Goal: Information Seeking & Learning: Learn about a topic

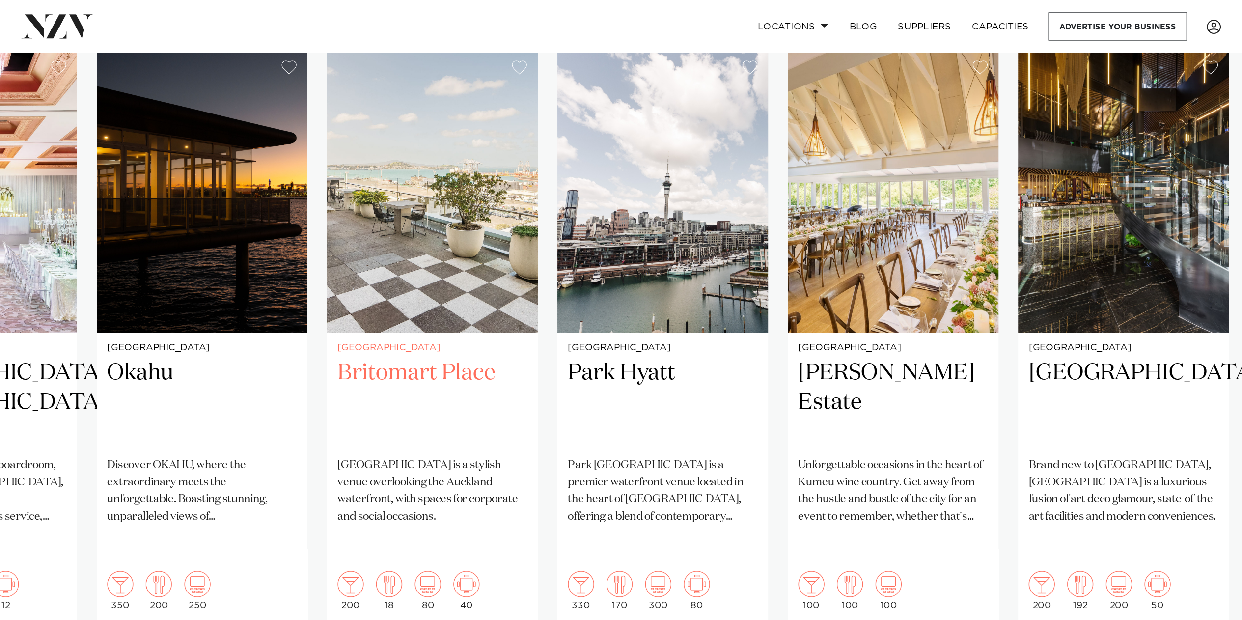
scroll to position [747, 0]
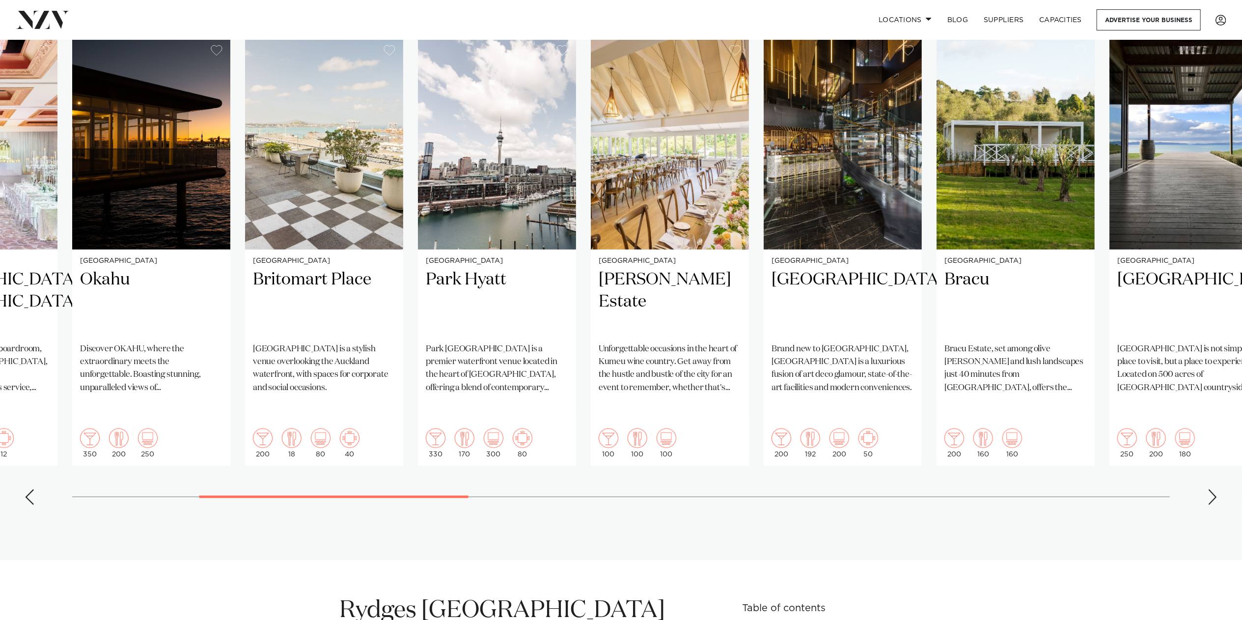
click at [609, 302] on div "Next slide" at bounding box center [1213, 497] width 10 height 16
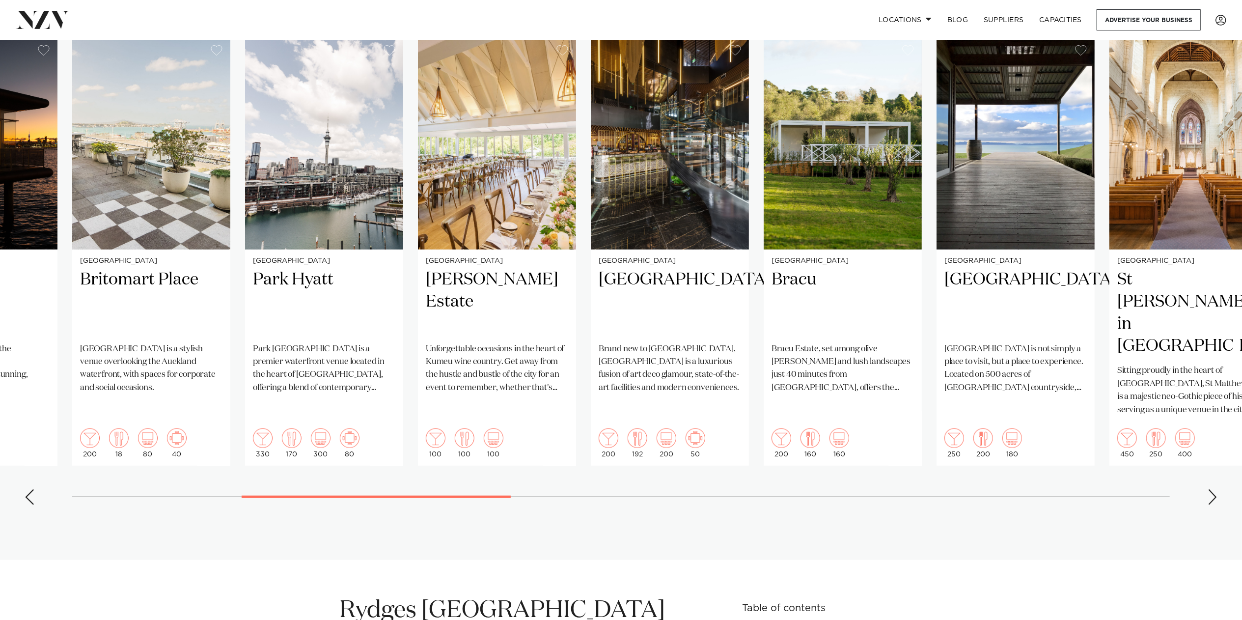
click at [609, 302] on div "Next slide" at bounding box center [1213, 497] width 10 height 16
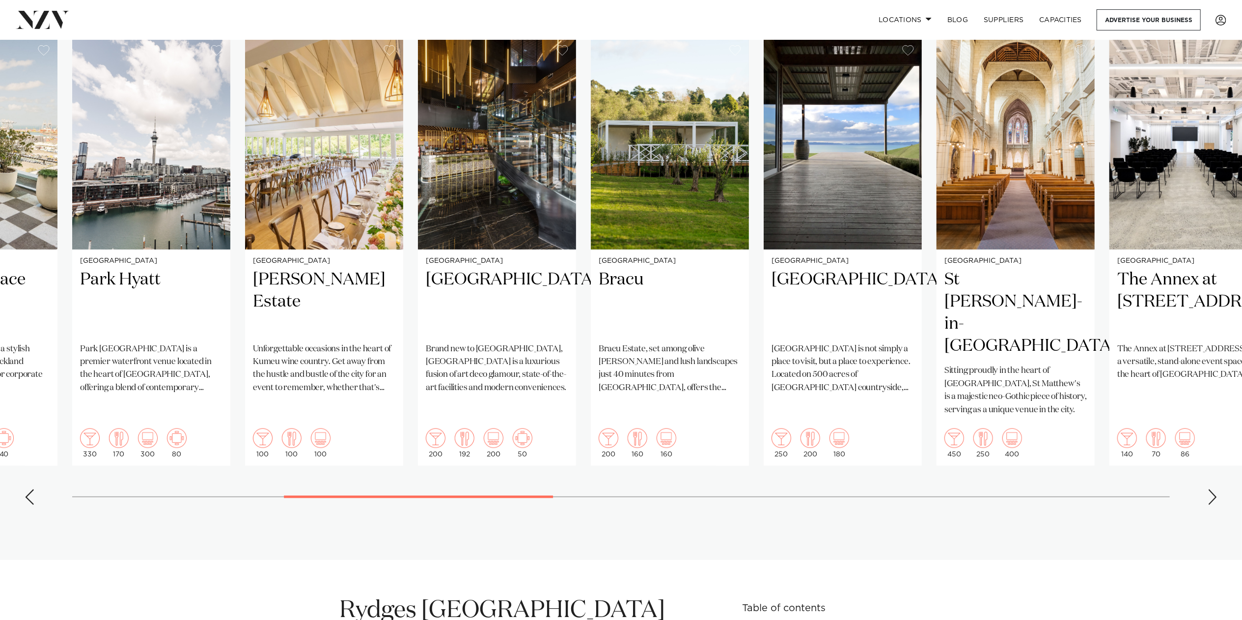
click at [609, 302] on div "Next slide" at bounding box center [1213, 497] width 10 height 16
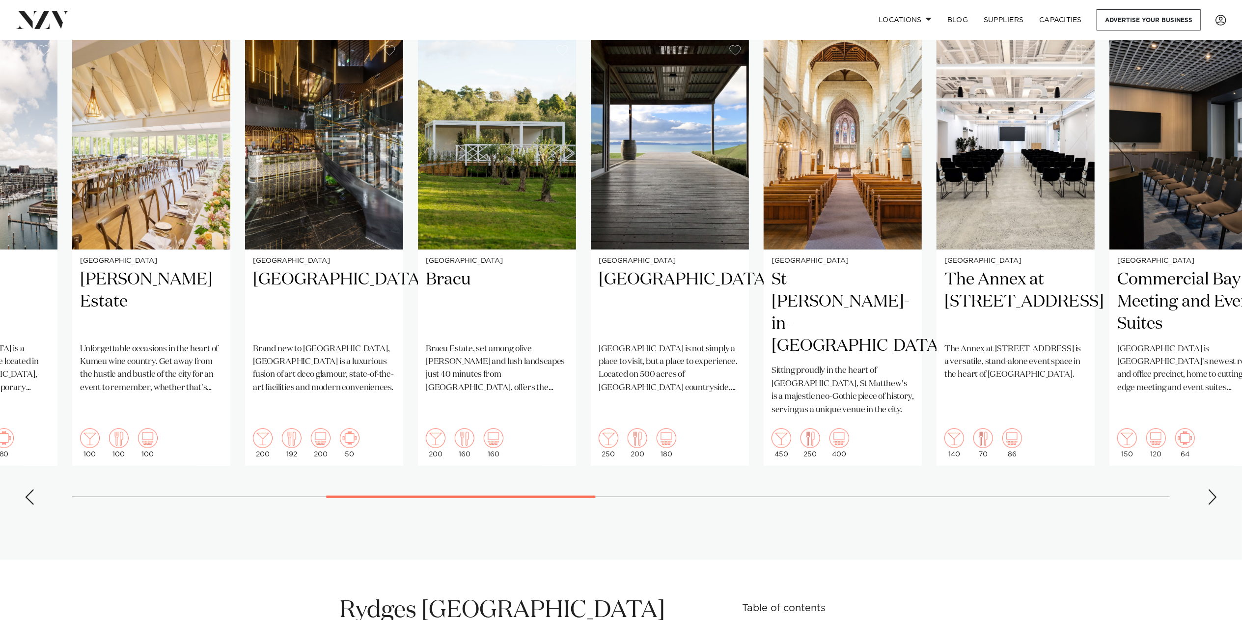
click at [609, 302] on div "Next slide" at bounding box center [1213, 497] width 10 height 16
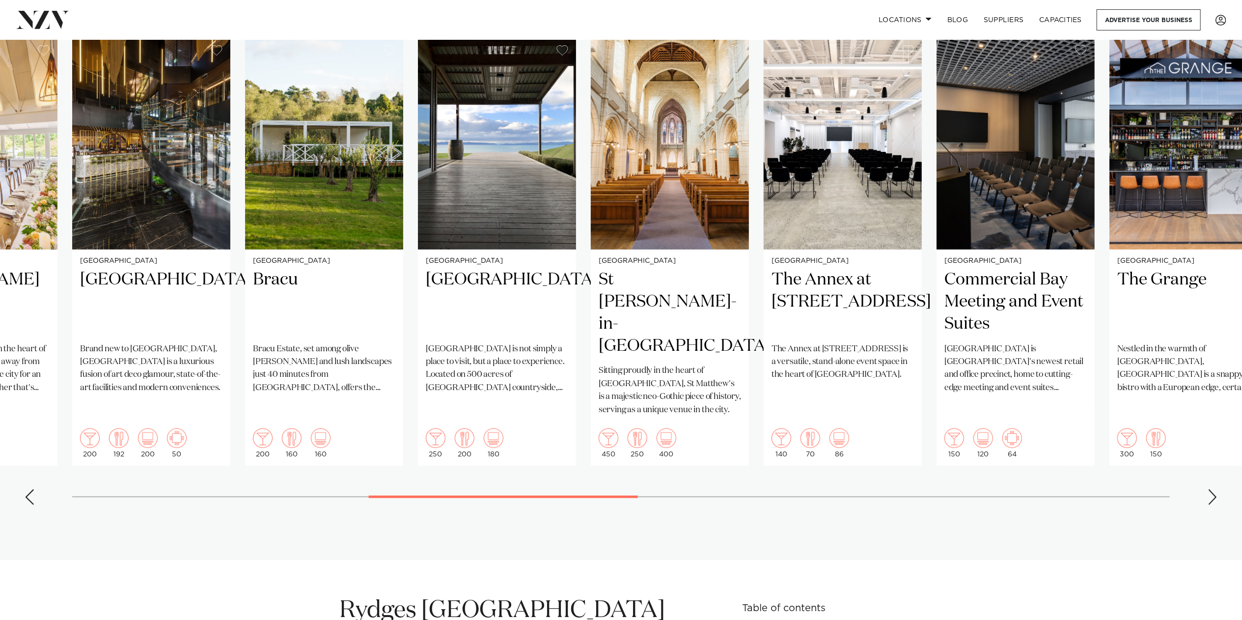
click at [609, 302] on div "Next slide" at bounding box center [1213, 497] width 10 height 16
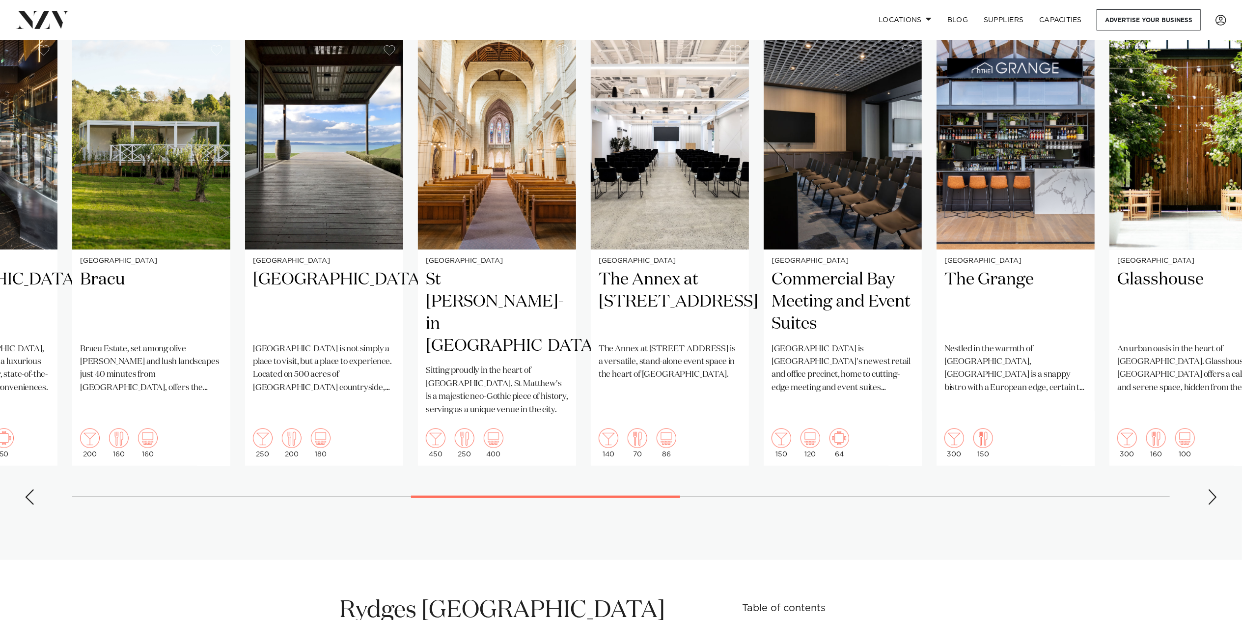
click at [609, 302] on div "Next slide" at bounding box center [1213, 497] width 10 height 16
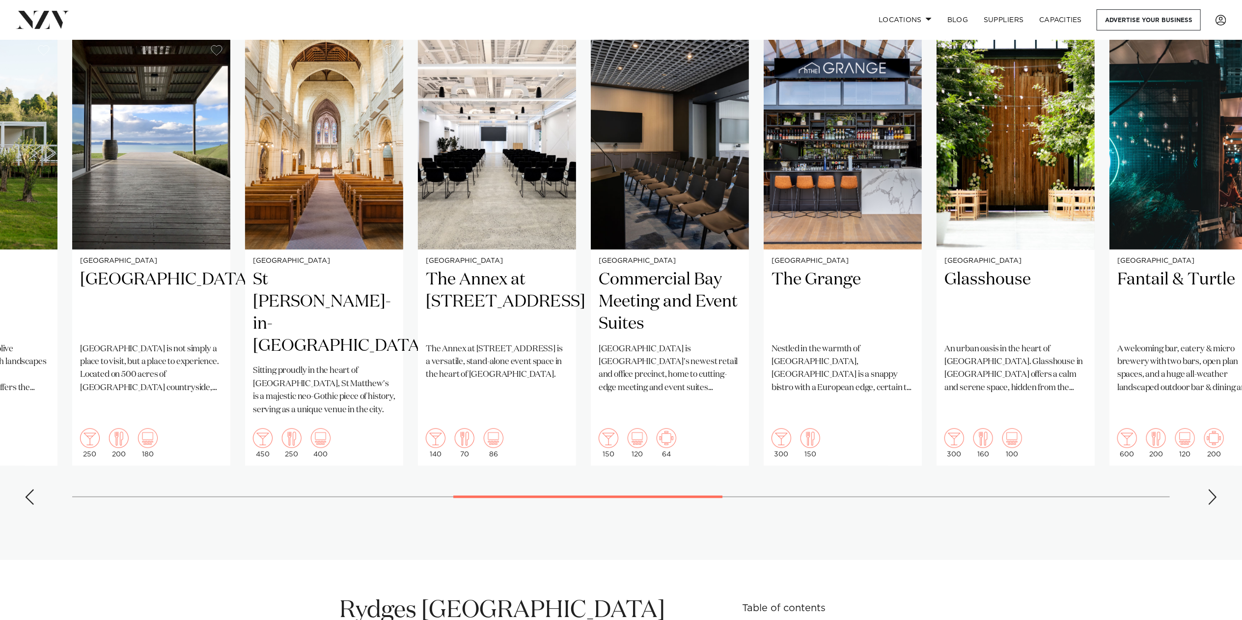
click at [609, 302] on div "Next slide" at bounding box center [1213, 497] width 10 height 16
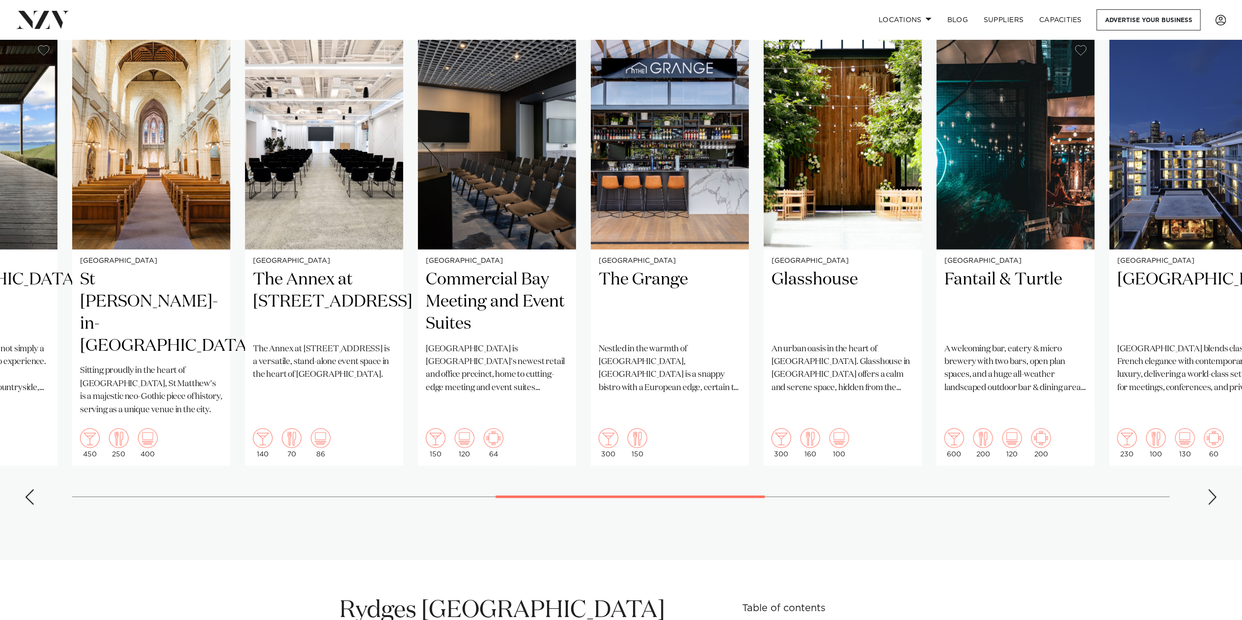
click at [609, 302] on div "Next slide" at bounding box center [1213, 497] width 10 height 16
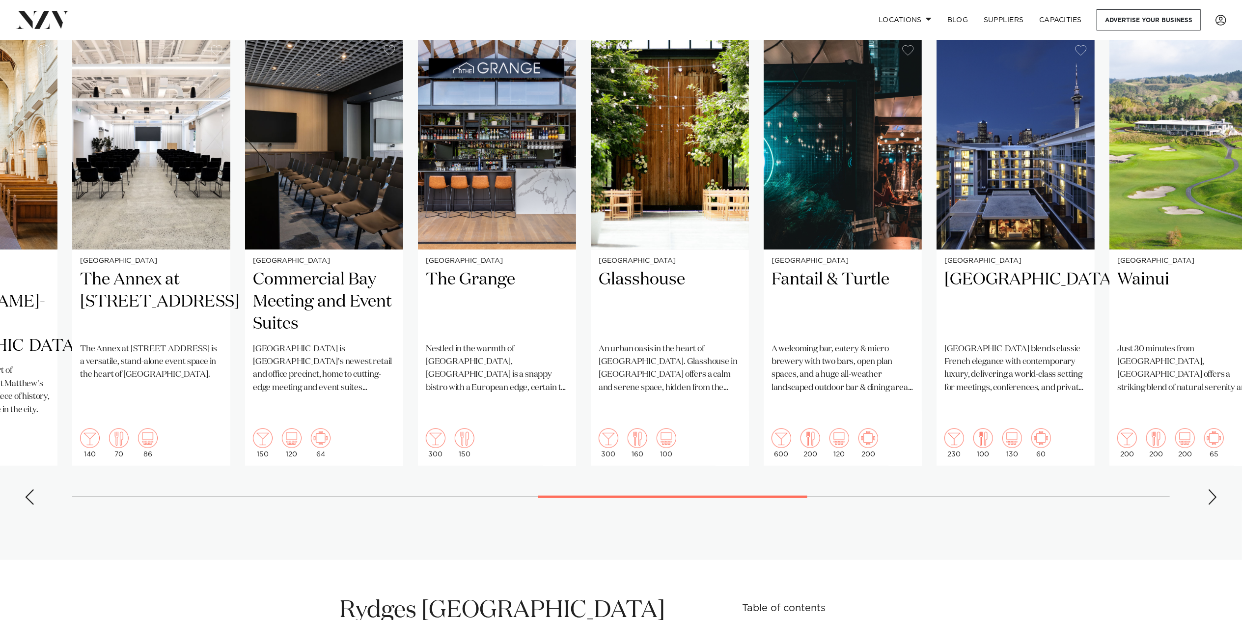
click at [609, 302] on div "Next slide" at bounding box center [1213, 497] width 10 height 16
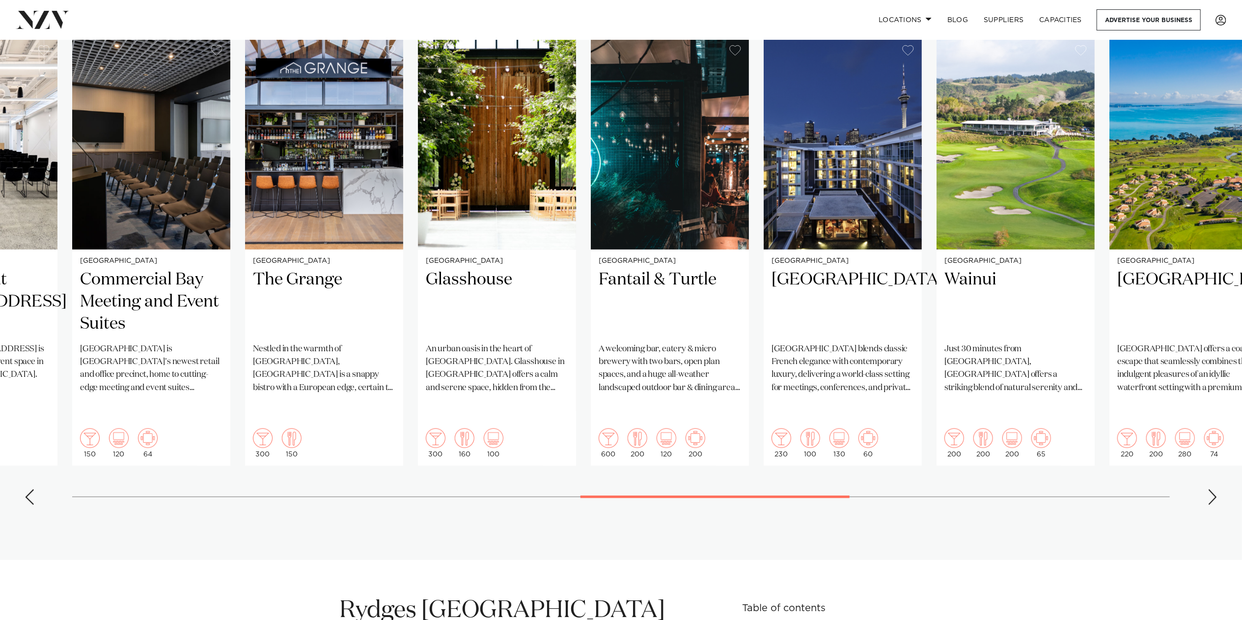
click at [609, 302] on div "Next slide" at bounding box center [1213, 497] width 10 height 16
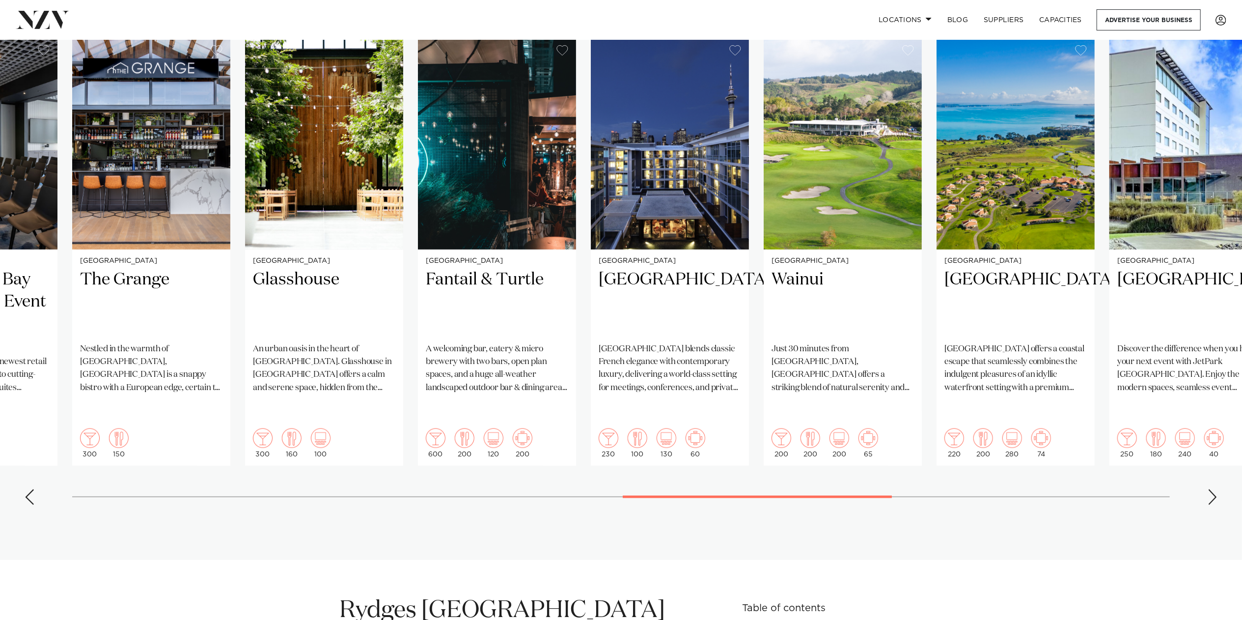
click at [609, 302] on div "Next slide" at bounding box center [1213, 497] width 10 height 16
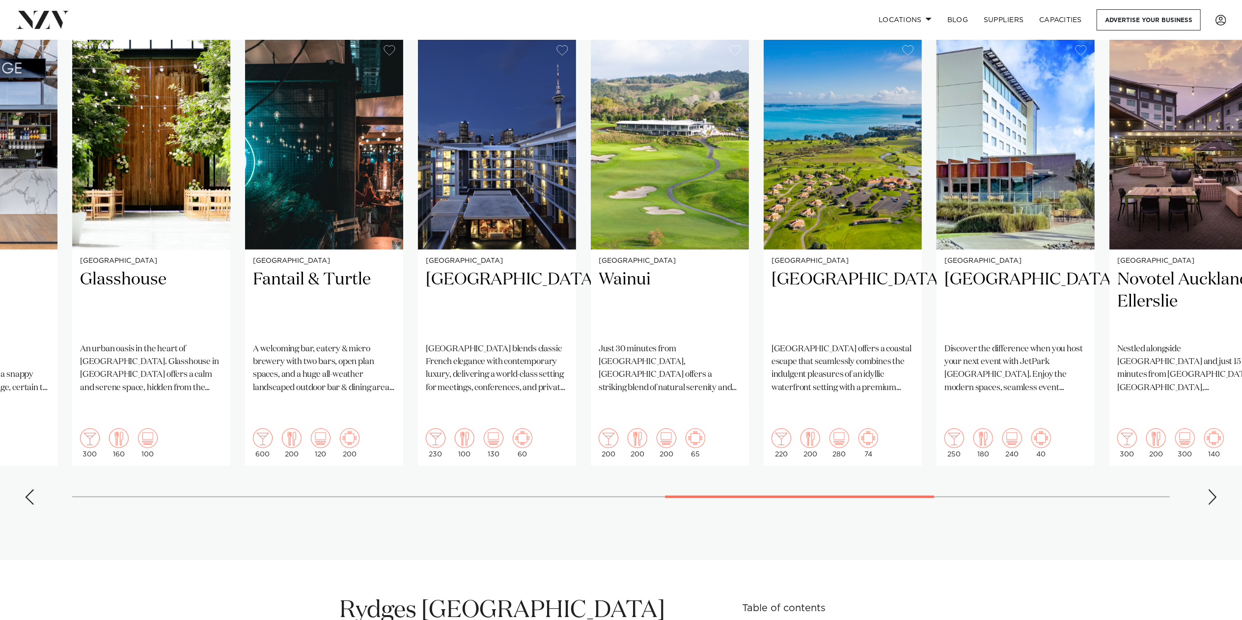
click at [609, 302] on div "Next slide" at bounding box center [1213, 497] width 10 height 16
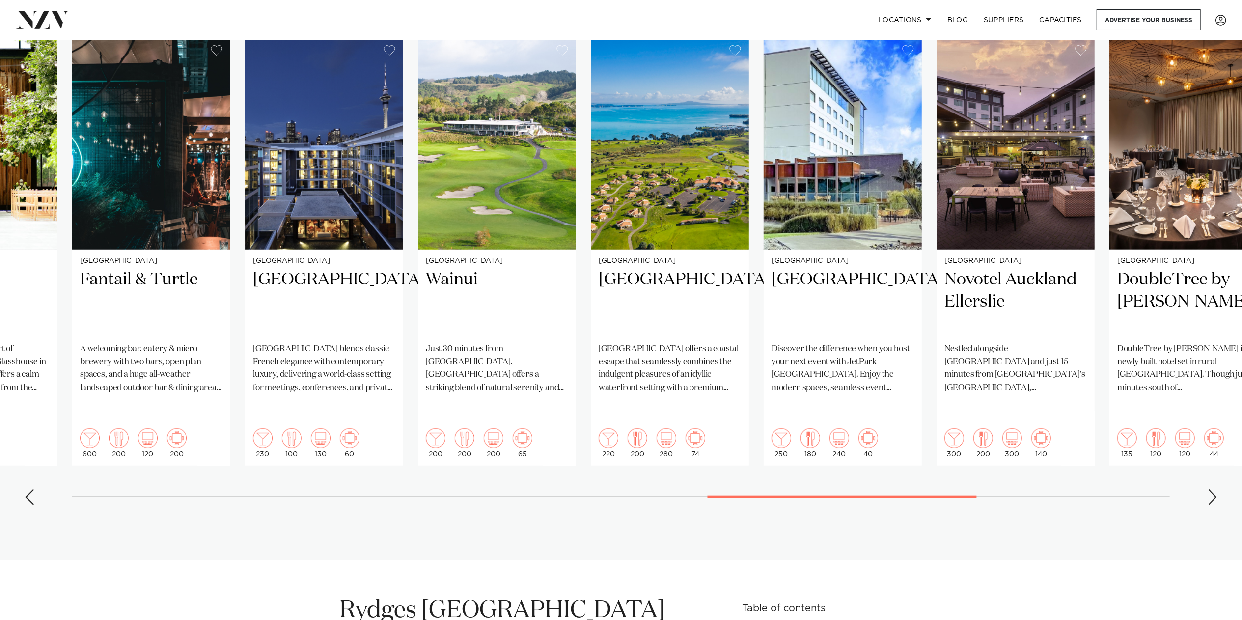
click at [609, 302] on div "Next slide" at bounding box center [1213, 497] width 10 height 16
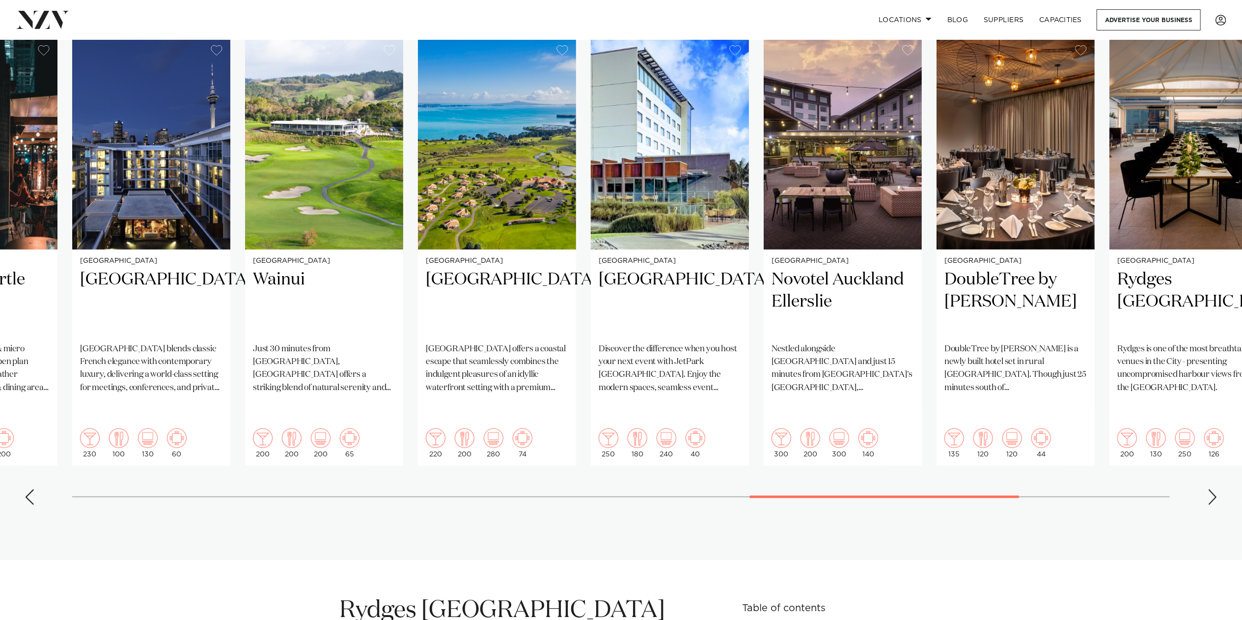
click at [609, 302] on div "Next slide" at bounding box center [1213, 497] width 10 height 16
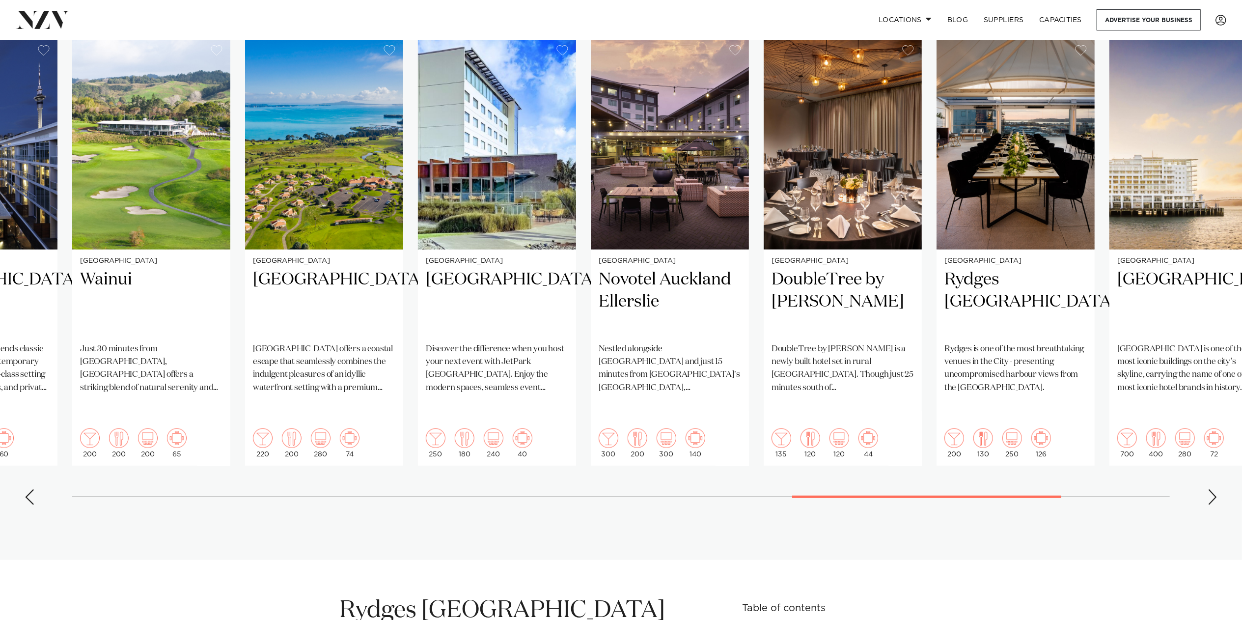
click at [609, 302] on div "Next slide" at bounding box center [1213, 497] width 10 height 16
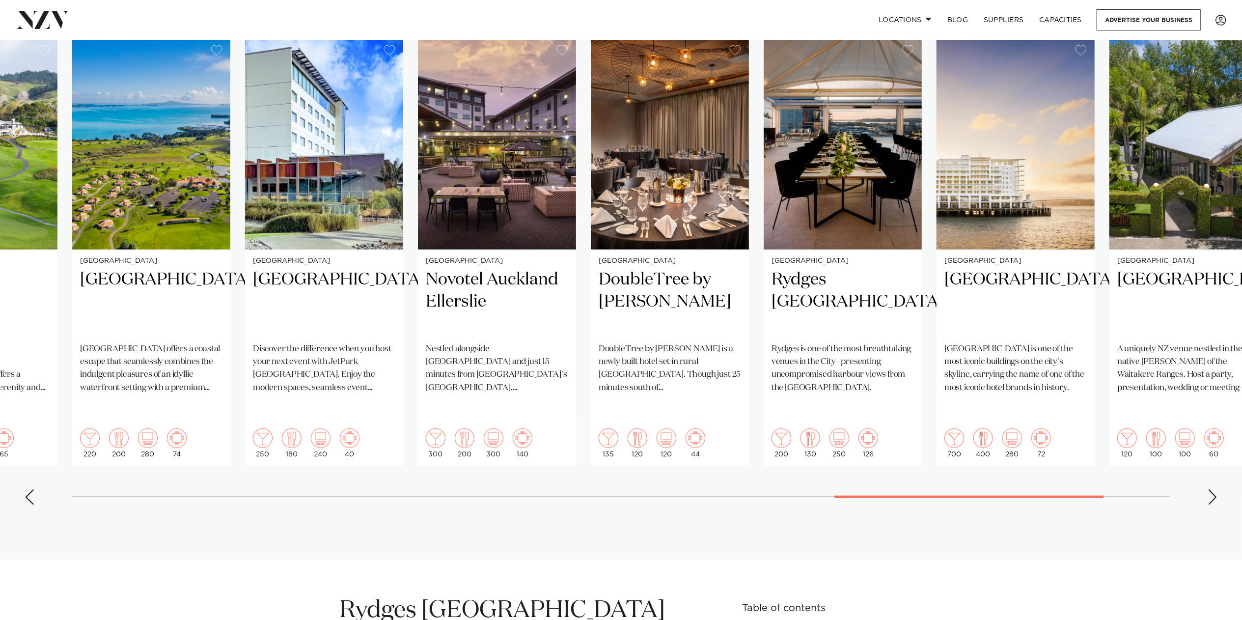
click at [609, 302] on div "Next slide" at bounding box center [1213, 497] width 10 height 16
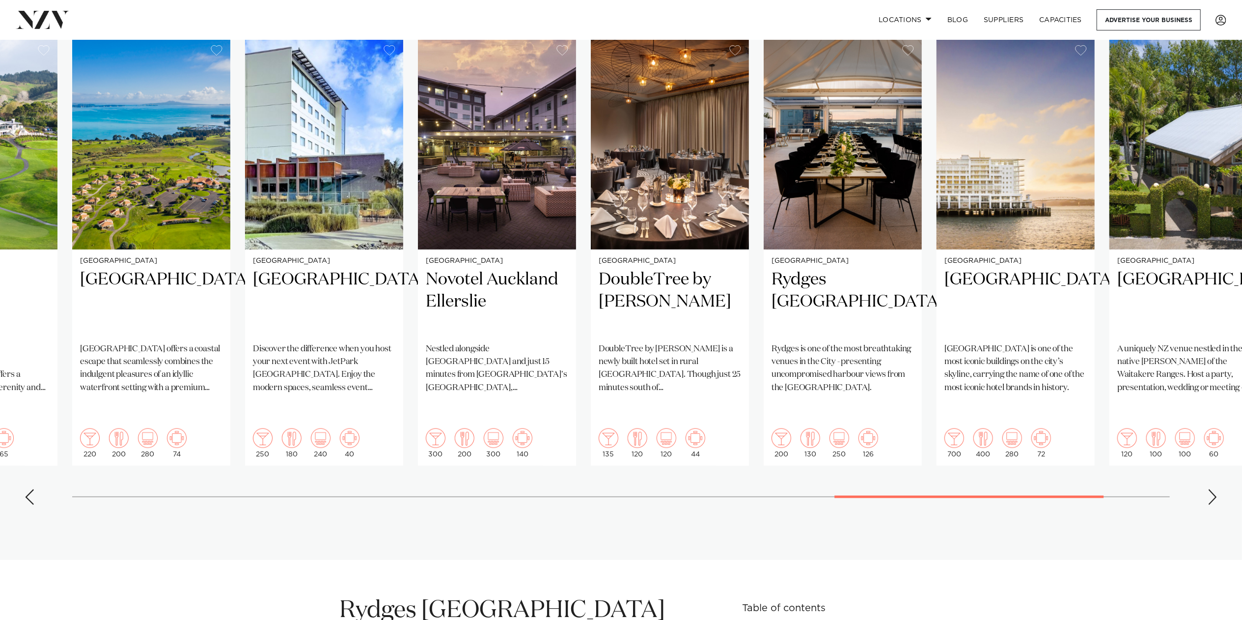
click at [23, 302] on swiper-container "Auckland Pullman Auckland OUR WORLD IS YOUR PLAYGROUND Standing tall as one of …" at bounding box center [621, 274] width 1242 height 475
click at [26, 302] on div "Previous slide" at bounding box center [30, 497] width 10 height 16
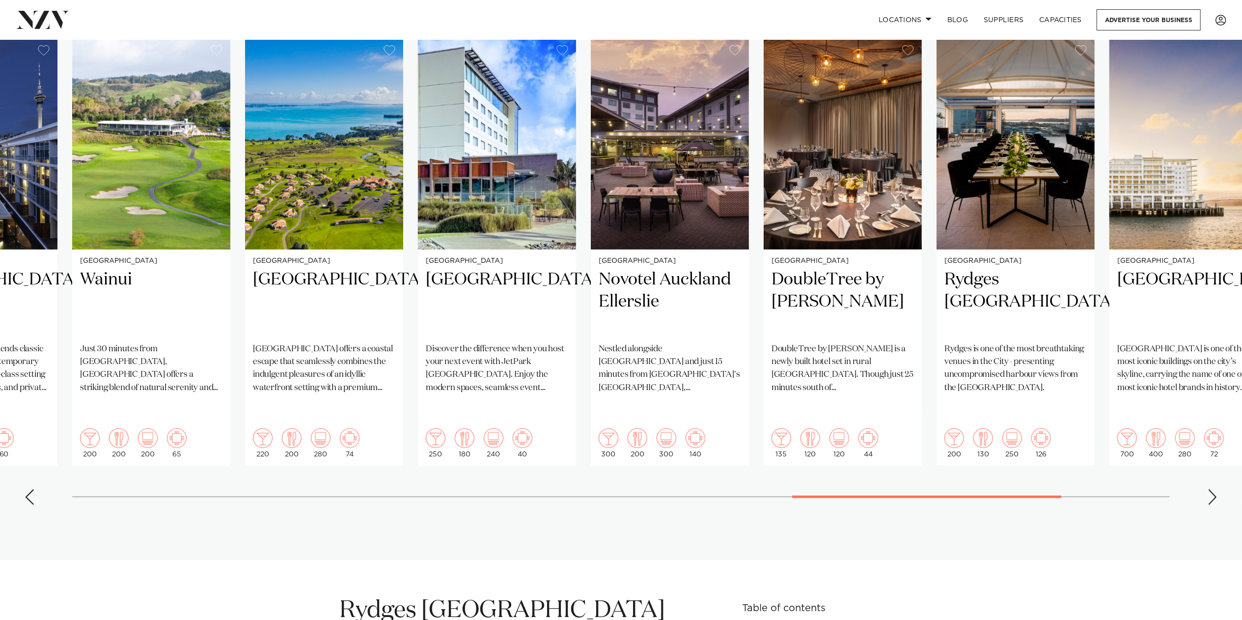
click at [26, 302] on div "Previous slide" at bounding box center [30, 497] width 10 height 16
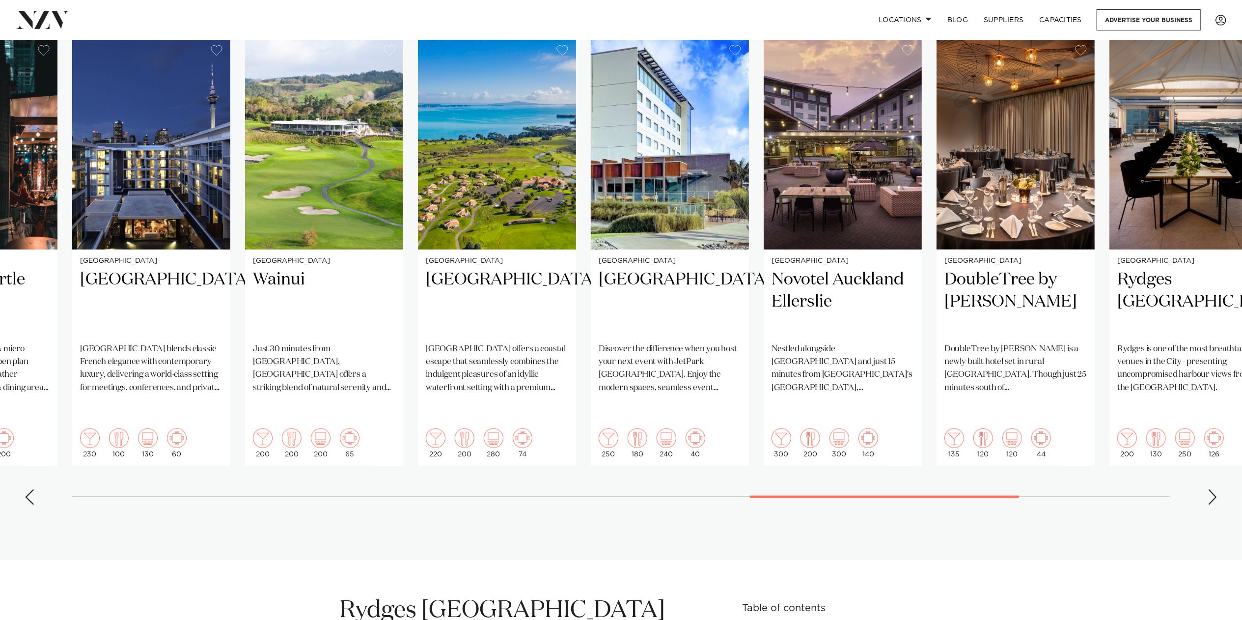
click at [26, 302] on div "Previous slide" at bounding box center [30, 497] width 10 height 16
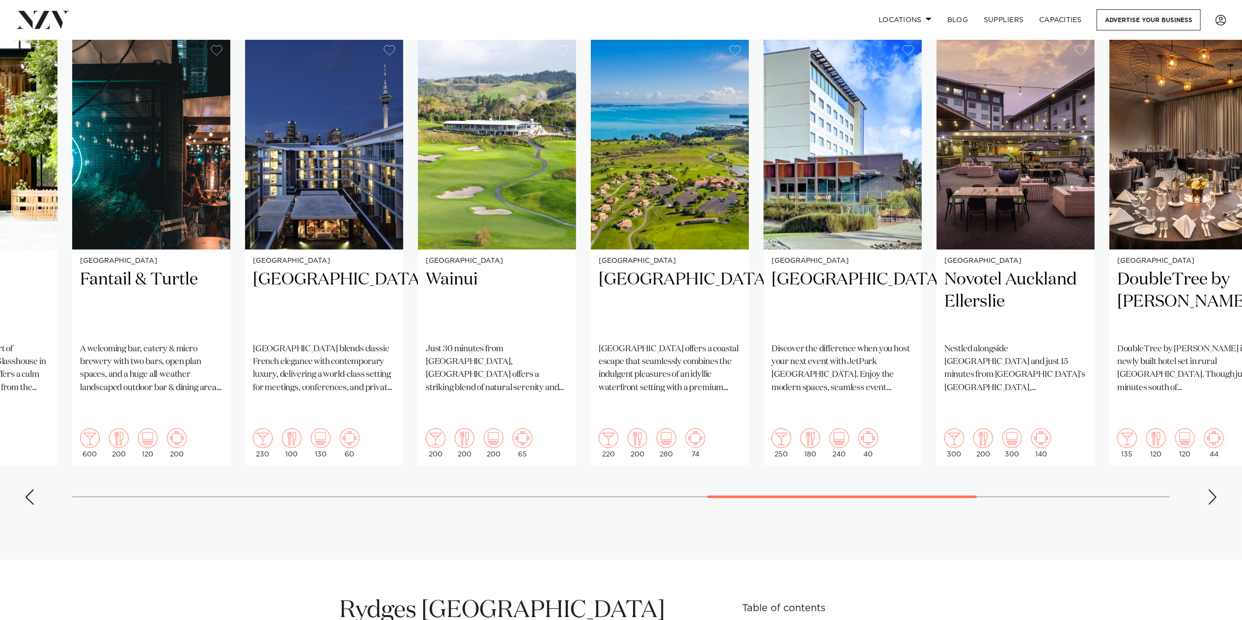
click at [26, 302] on div "Previous slide" at bounding box center [30, 497] width 10 height 16
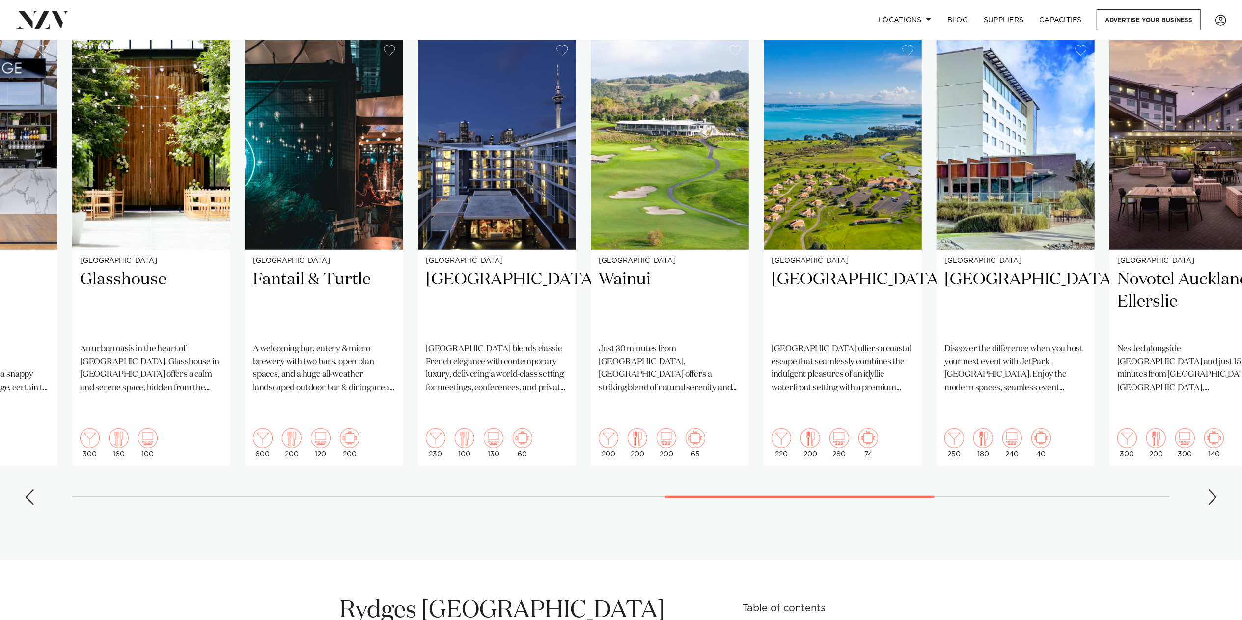
click at [26, 302] on div "Previous slide" at bounding box center [30, 497] width 10 height 16
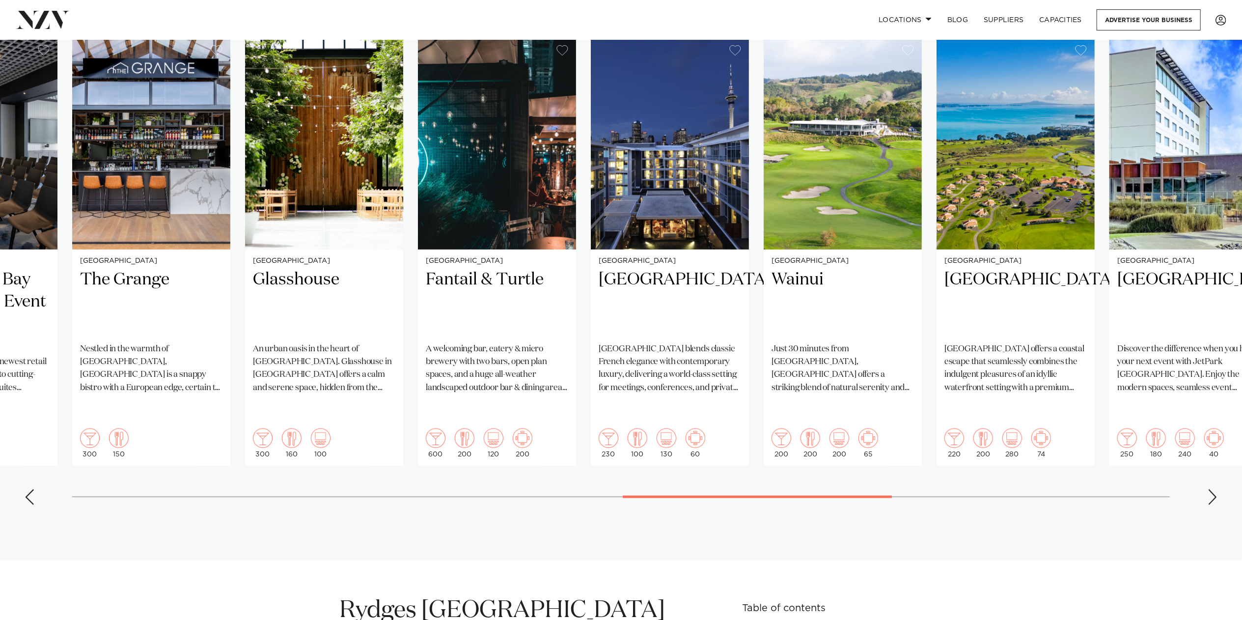
click at [26, 302] on div "Previous slide" at bounding box center [30, 497] width 10 height 16
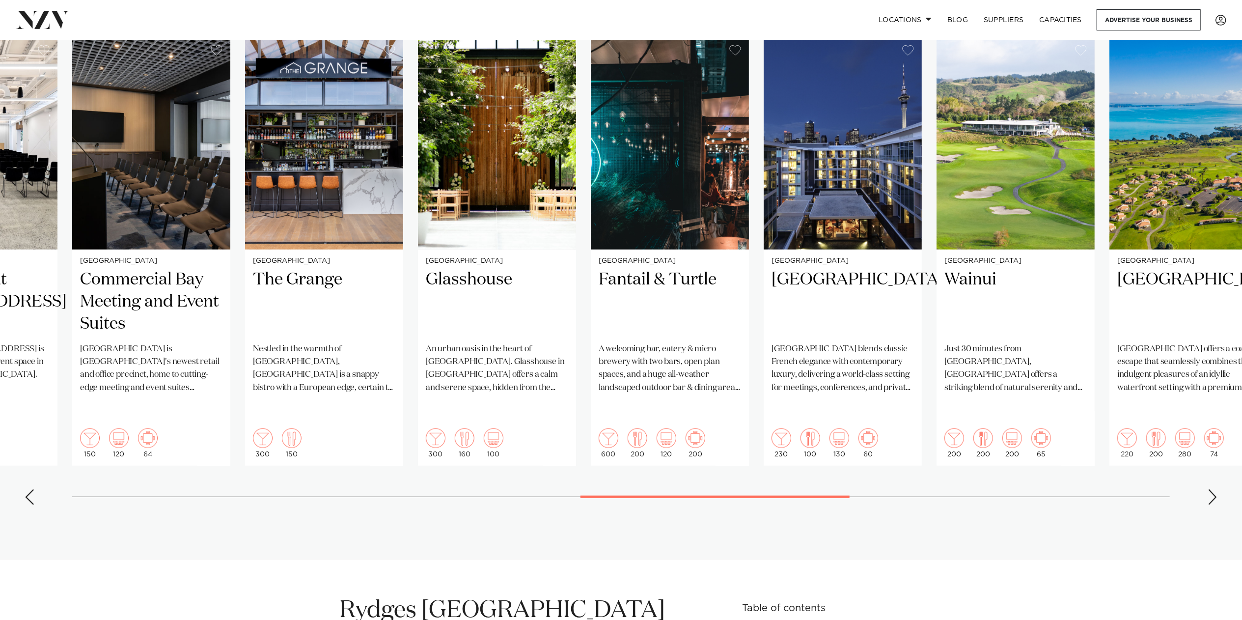
click at [26, 302] on div "Previous slide" at bounding box center [30, 497] width 10 height 16
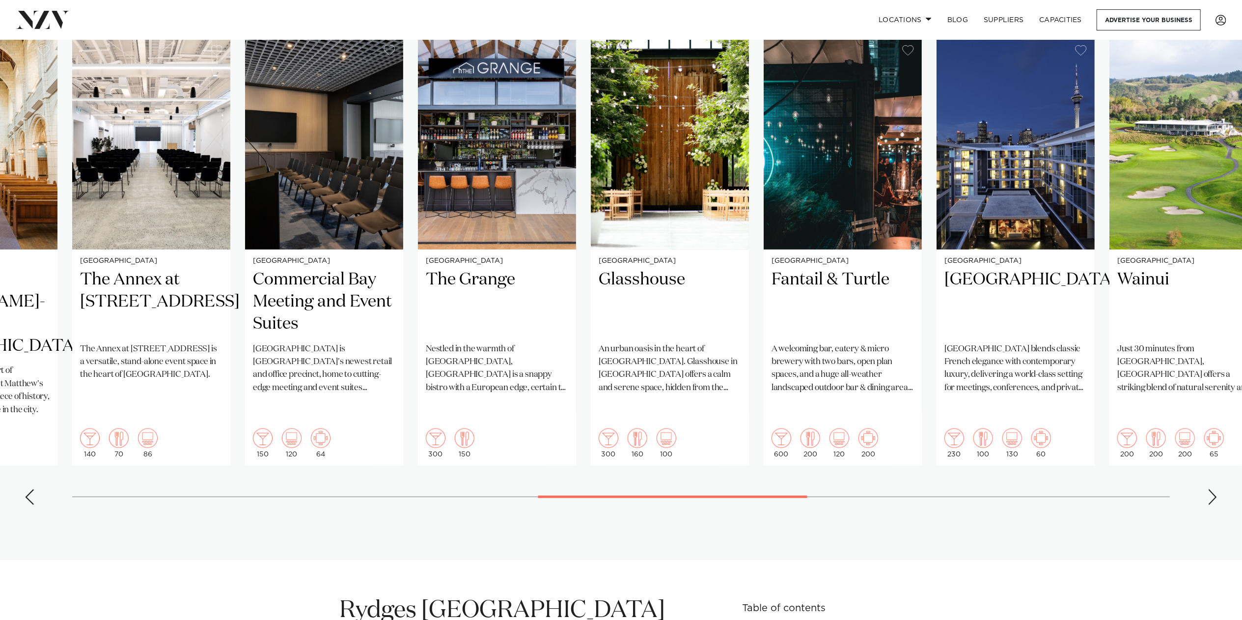
click at [26, 302] on div "Previous slide" at bounding box center [30, 497] width 10 height 16
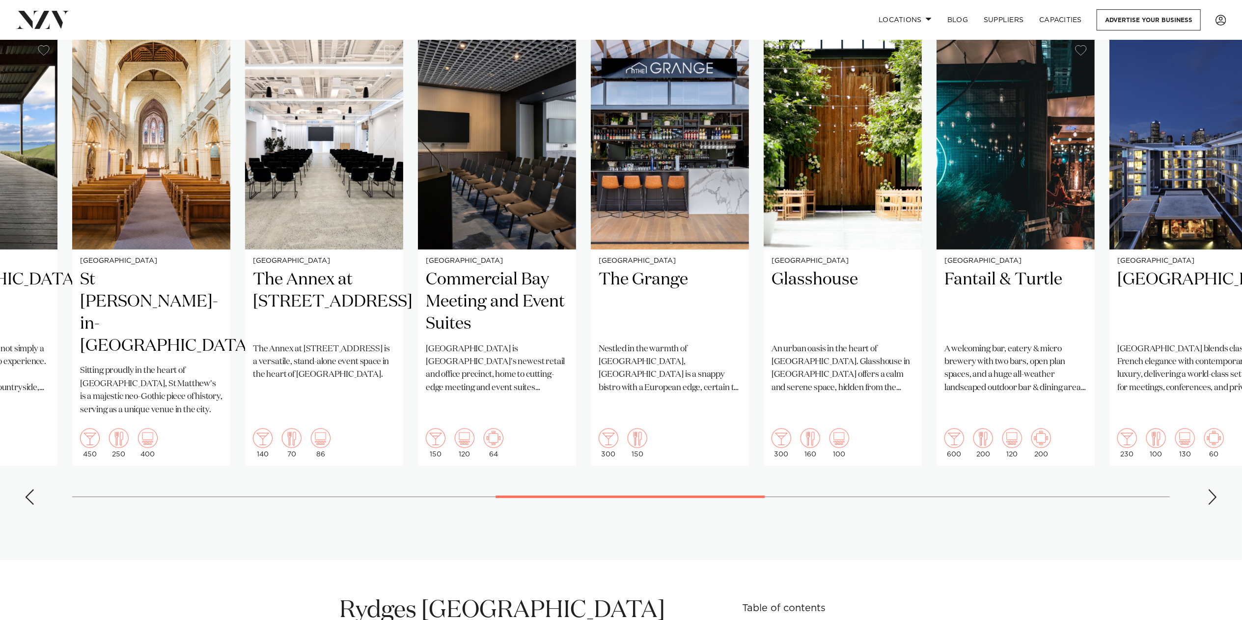
click at [26, 302] on div "Previous slide" at bounding box center [30, 497] width 10 height 16
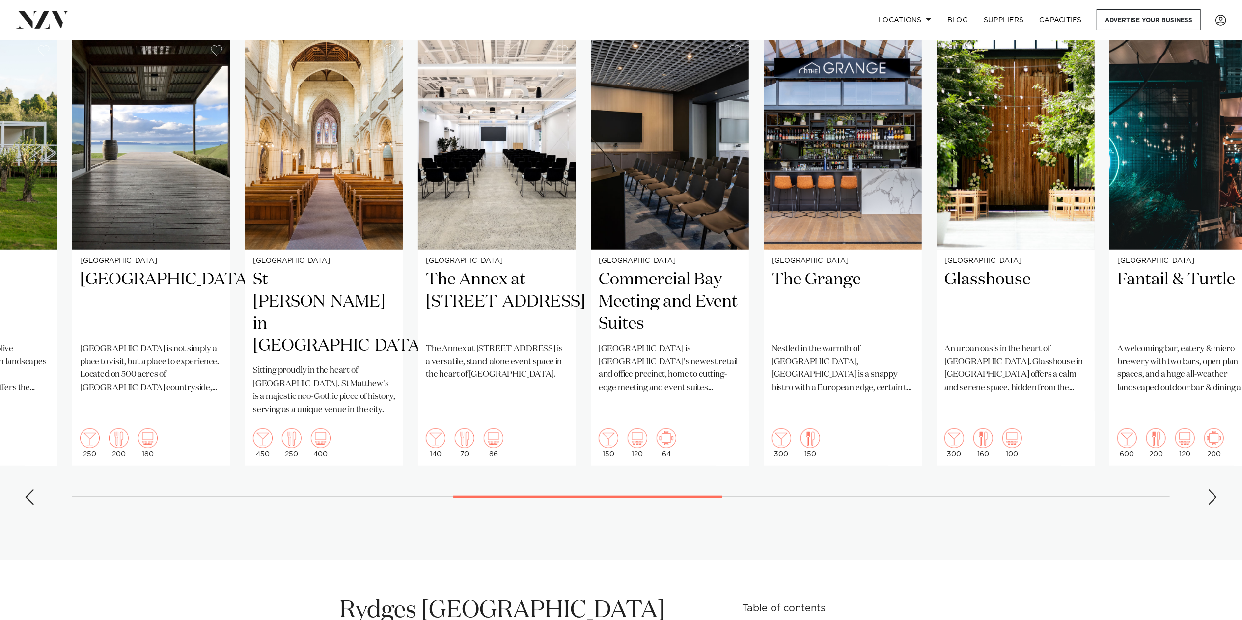
click at [26, 302] on div "Previous slide" at bounding box center [30, 497] width 10 height 16
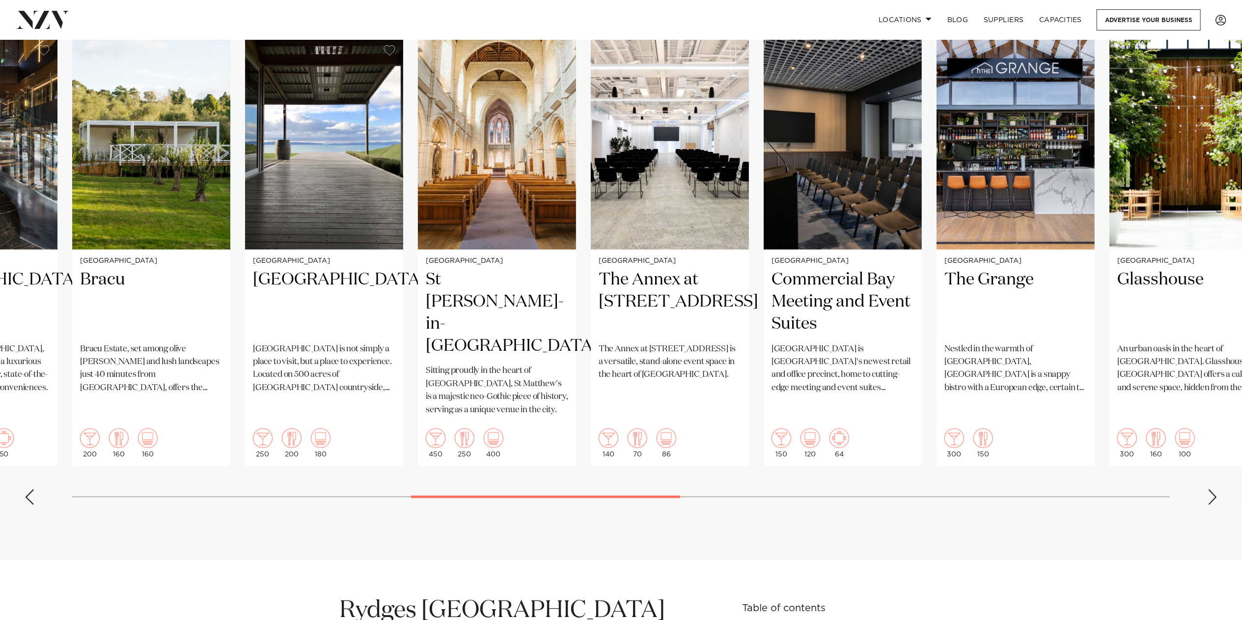
click at [26, 302] on div "Previous slide" at bounding box center [30, 497] width 10 height 16
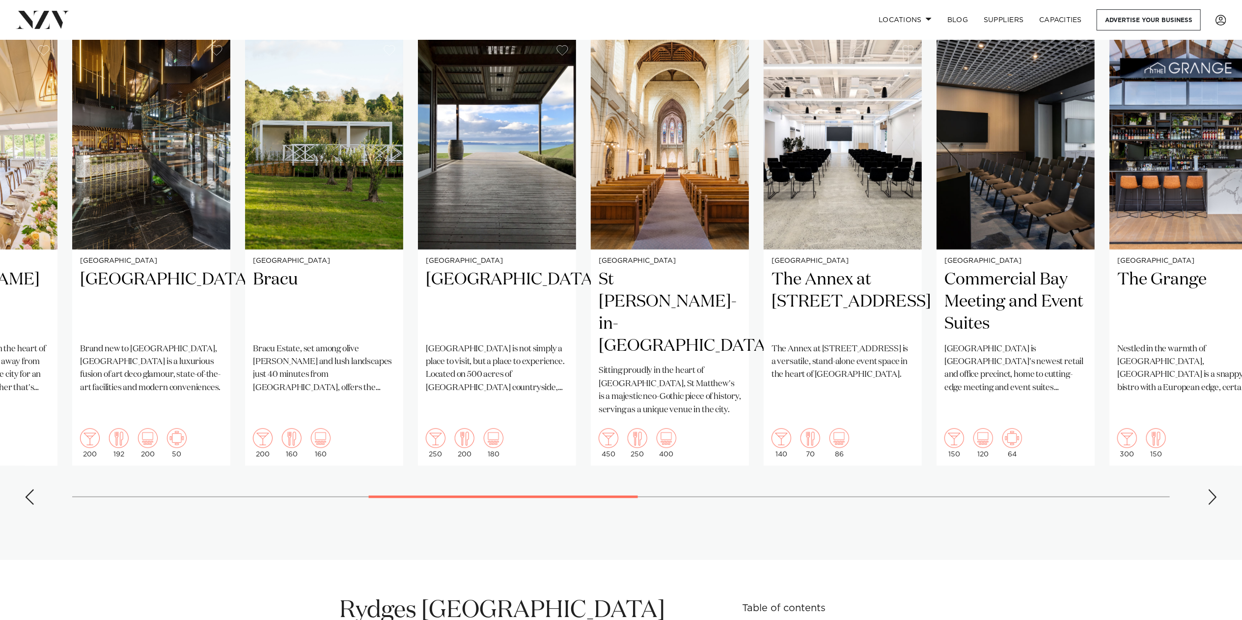
click at [26, 302] on div "Previous slide" at bounding box center [30, 497] width 10 height 16
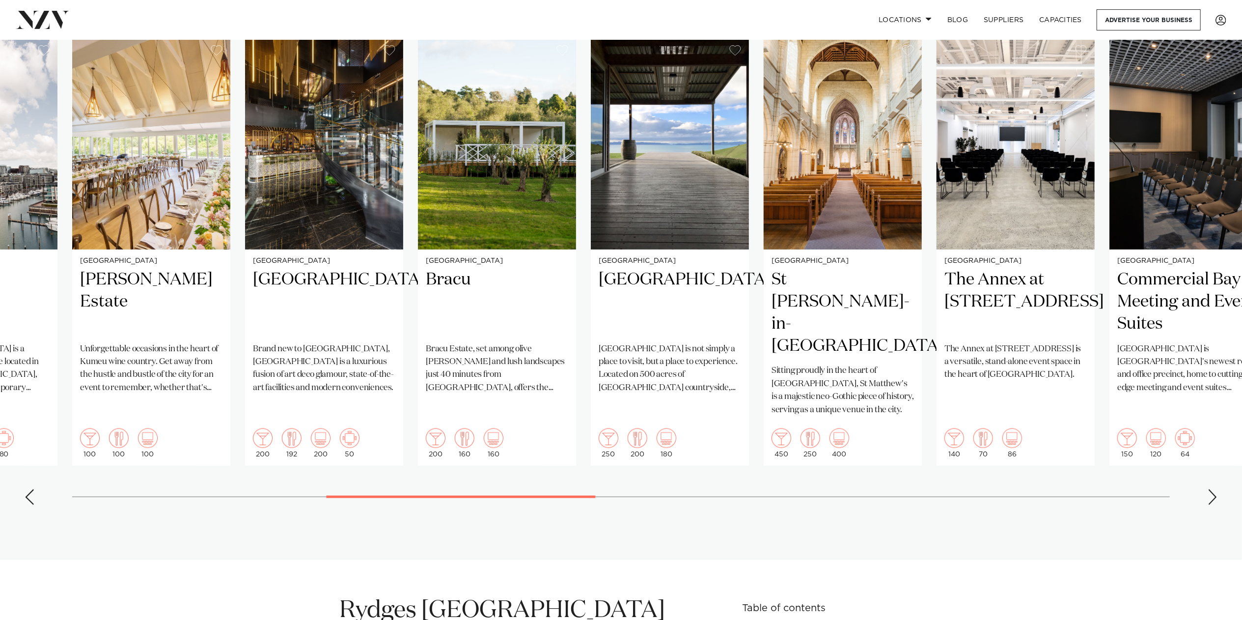
click at [26, 302] on div "Previous slide" at bounding box center [30, 497] width 10 height 16
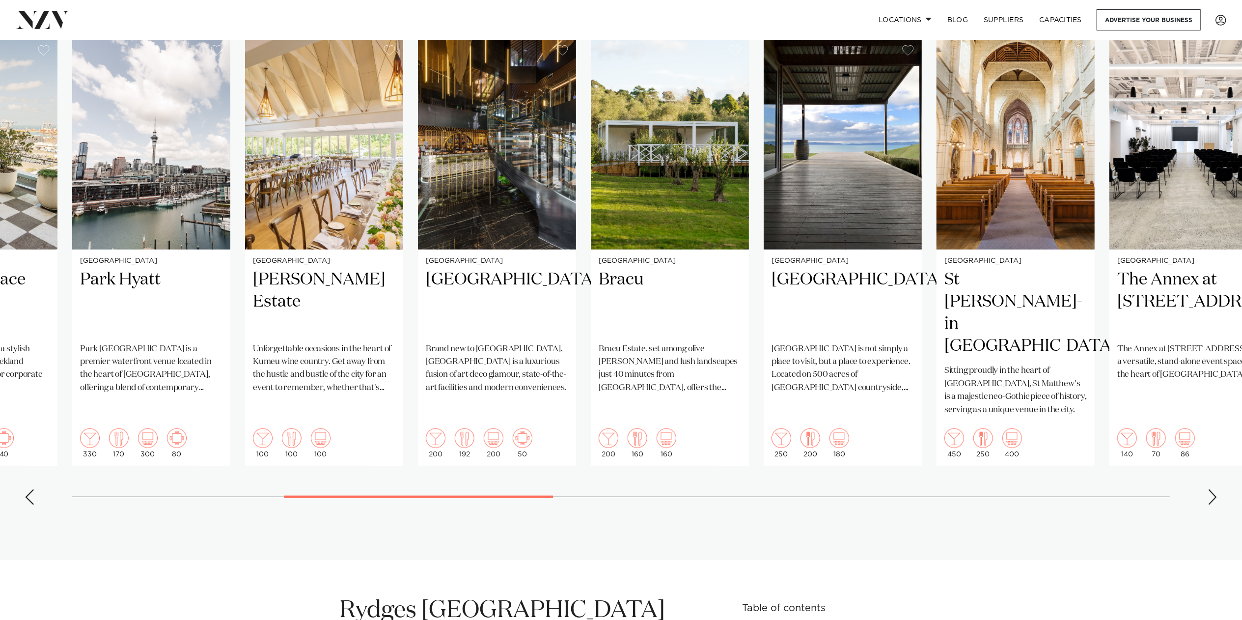
click at [26, 302] on div "Previous slide" at bounding box center [30, 497] width 10 height 16
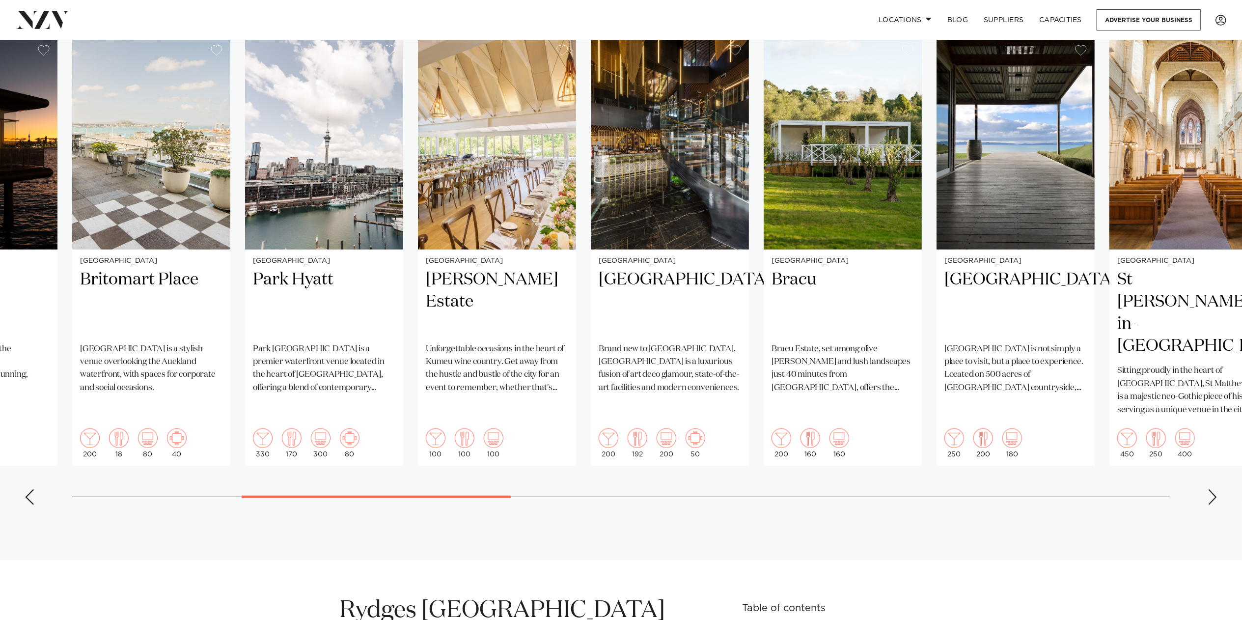
click at [26, 302] on div "Previous slide" at bounding box center [30, 497] width 10 height 16
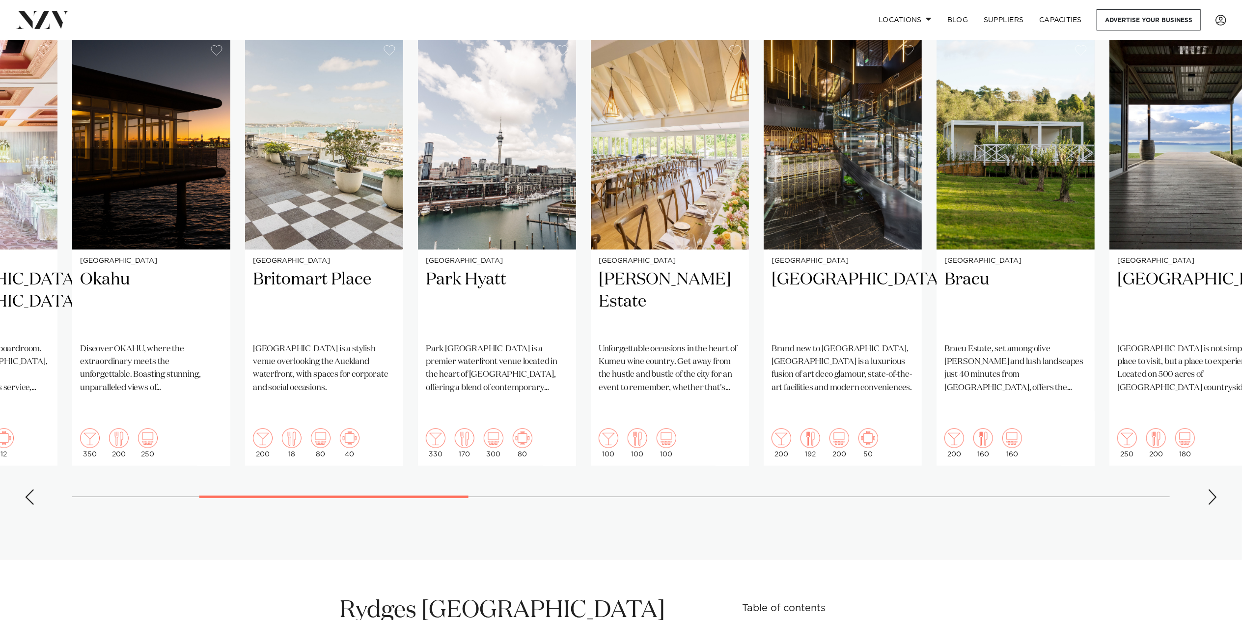
click at [27, 302] on div "Previous slide" at bounding box center [30, 497] width 10 height 16
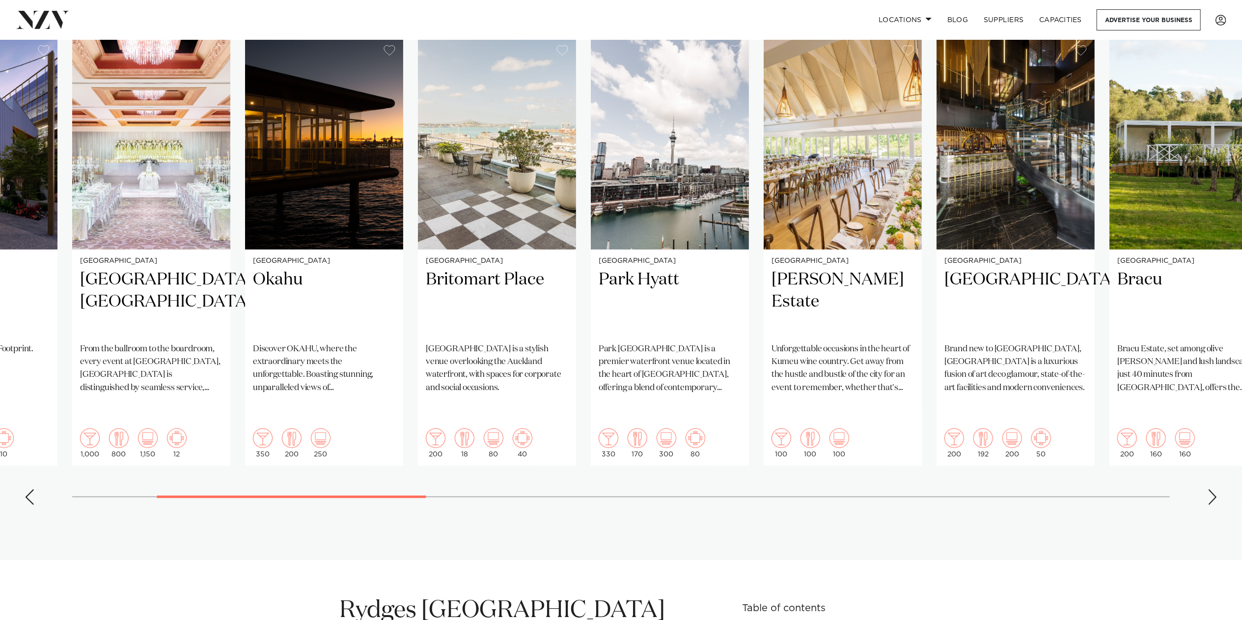
click at [27, 302] on div "Previous slide" at bounding box center [30, 497] width 10 height 16
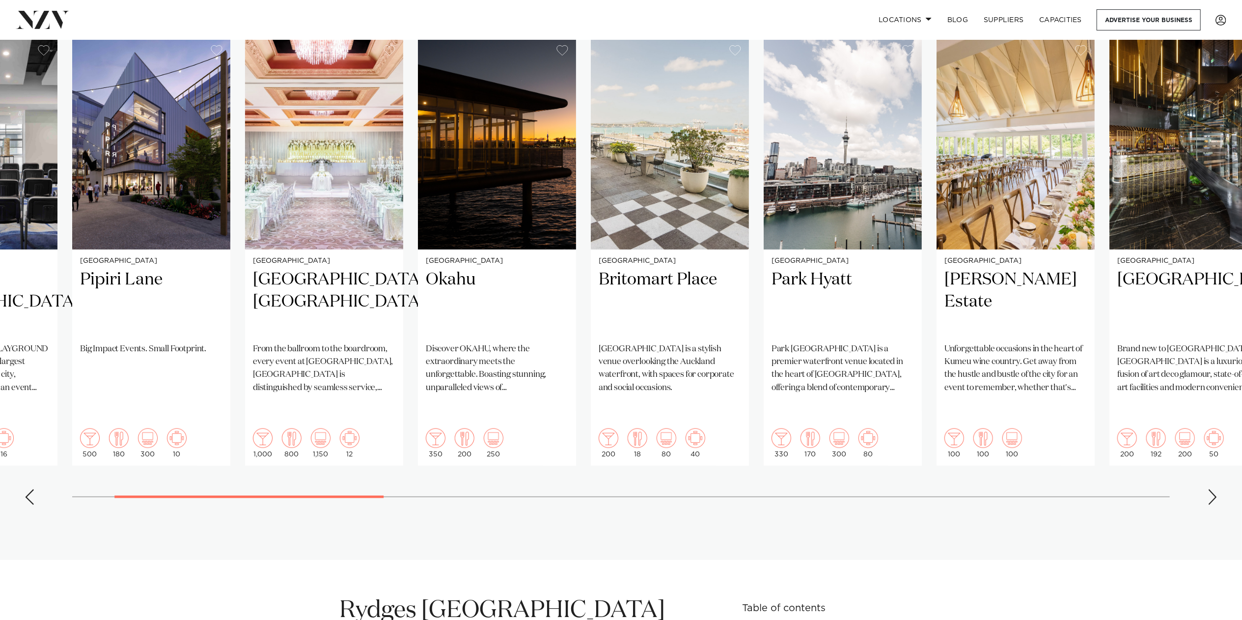
click at [29, 302] on div "Previous slide" at bounding box center [30, 497] width 10 height 16
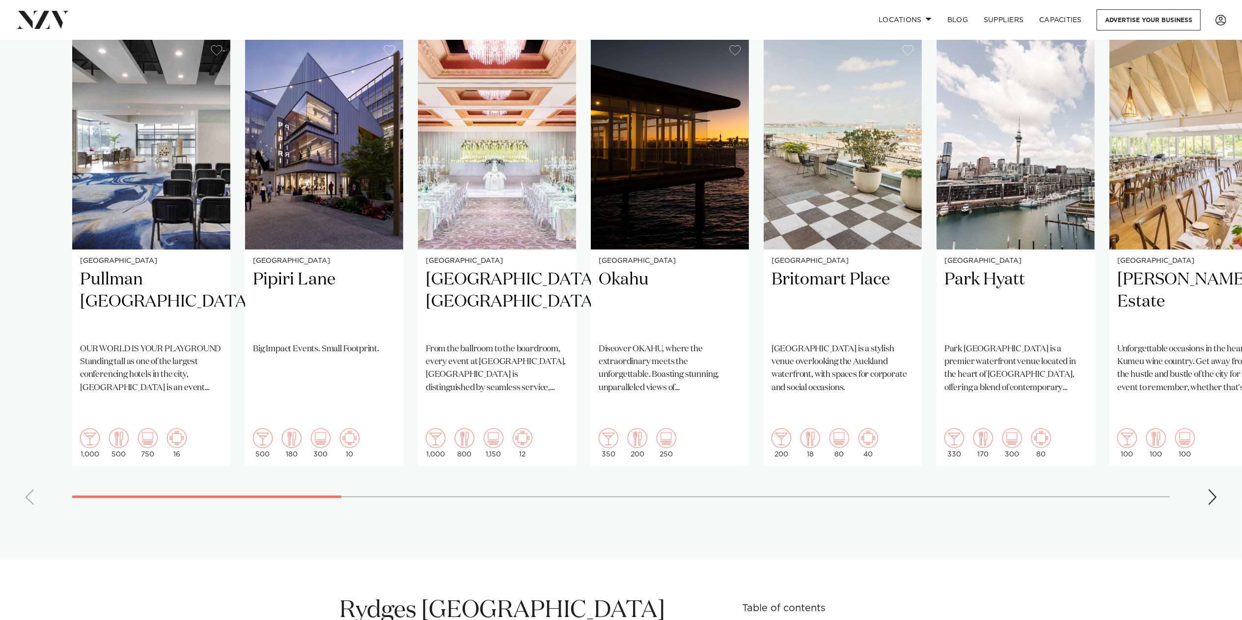
click at [29, 302] on swiper-container "Auckland Pullman Auckland OUR WORLD IS YOUR PLAYGROUND Standing tall as one of …" at bounding box center [621, 274] width 1242 height 475
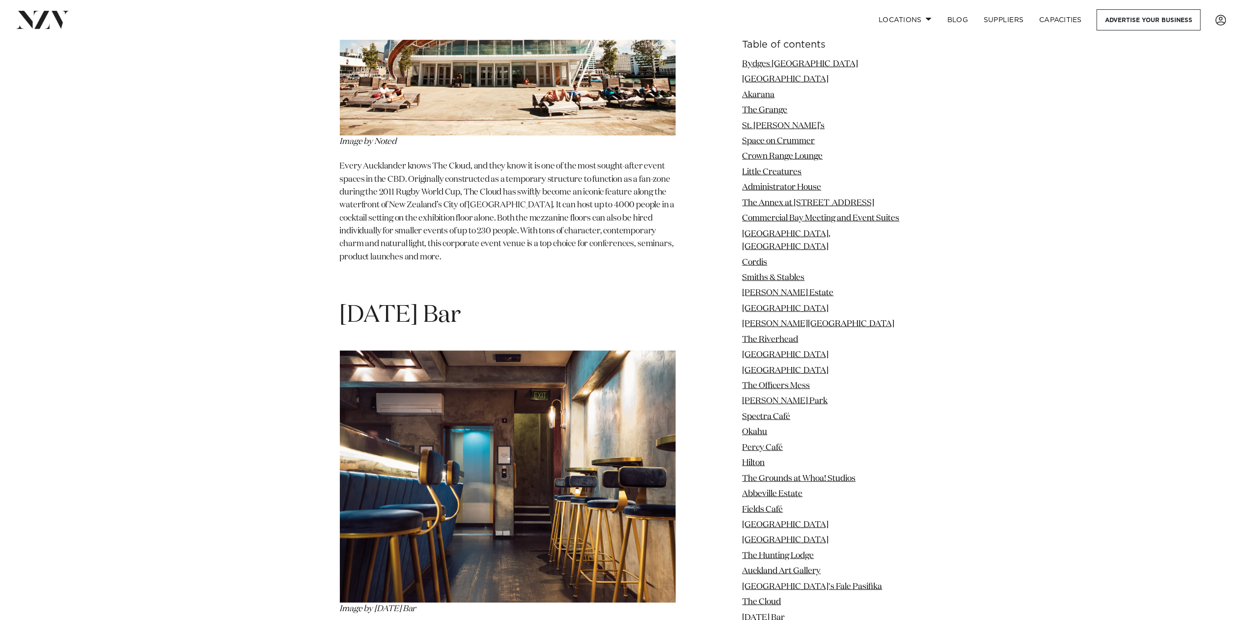
scroll to position [16001, 0]
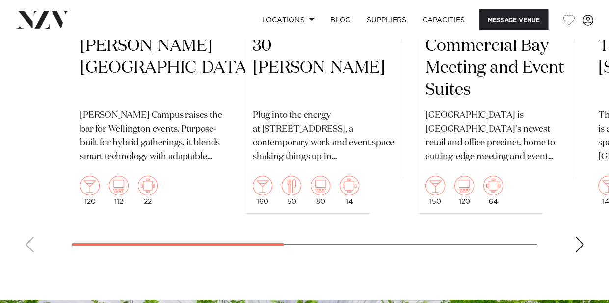
scroll to position [1654, 0]
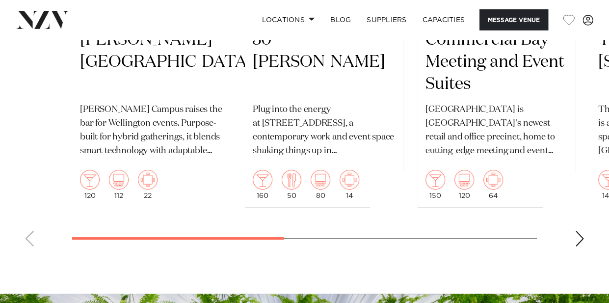
click at [582, 242] on div "Next slide" at bounding box center [580, 239] width 10 height 16
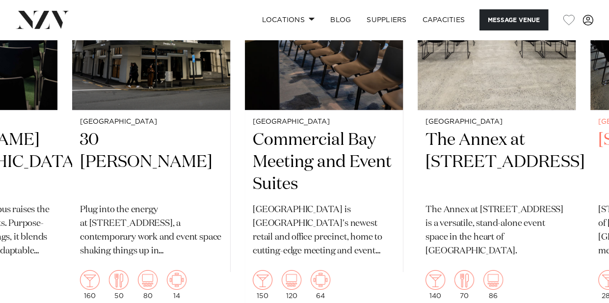
scroll to position [1557, 0]
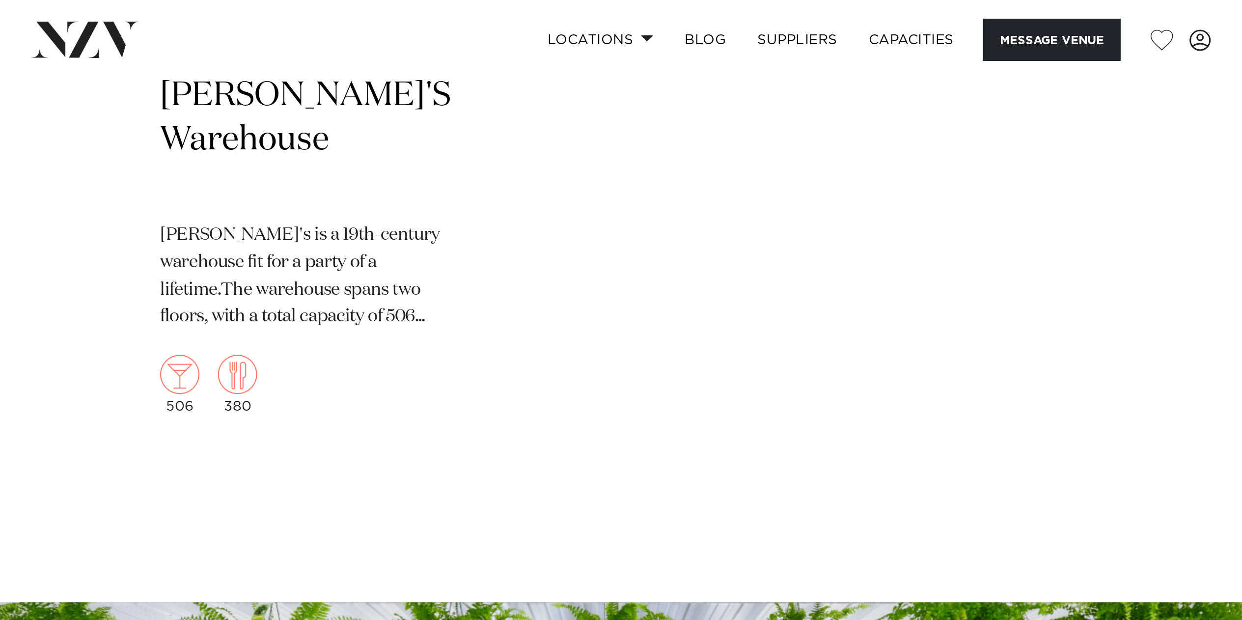
scroll to position [1366, 0]
